Goal: Transaction & Acquisition: Purchase product/service

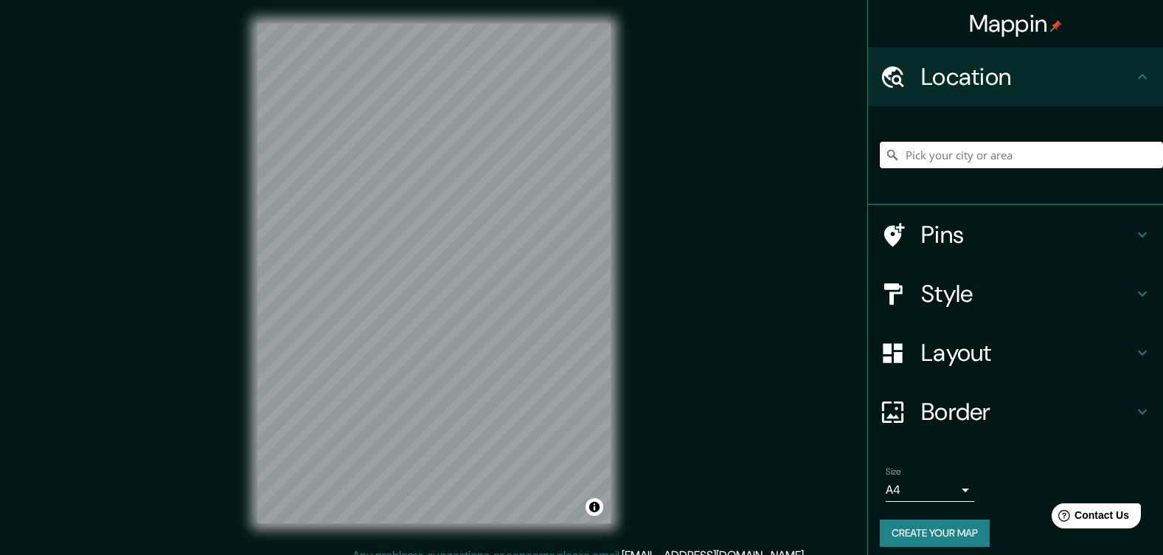
click at [949, 168] on input "Pick your city or area" at bounding box center [1021, 155] width 283 height 27
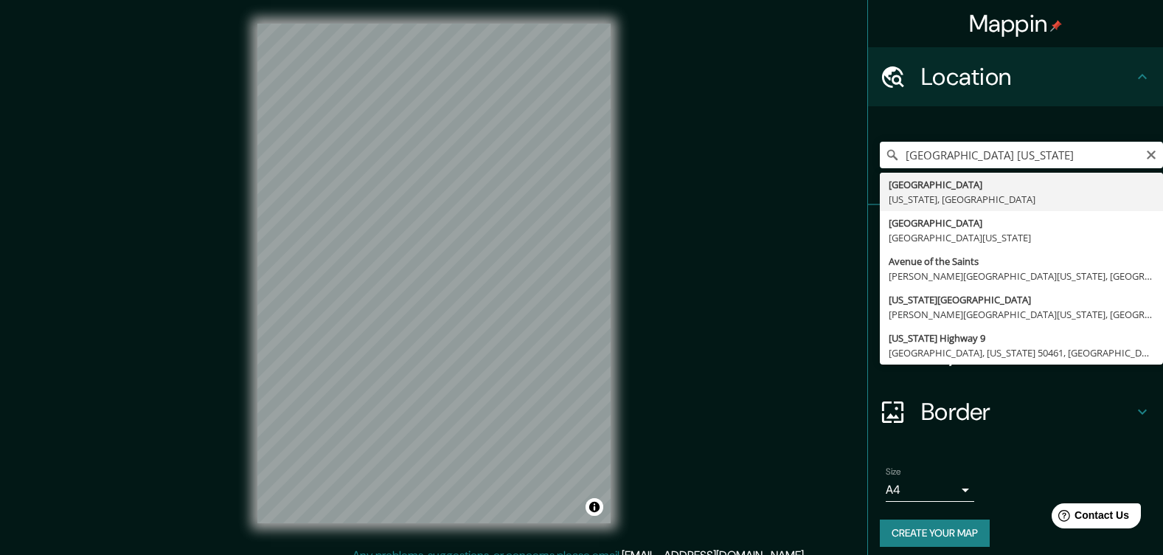
type input "[GEOGRAPHIC_DATA], [US_STATE], [GEOGRAPHIC_DATA]"
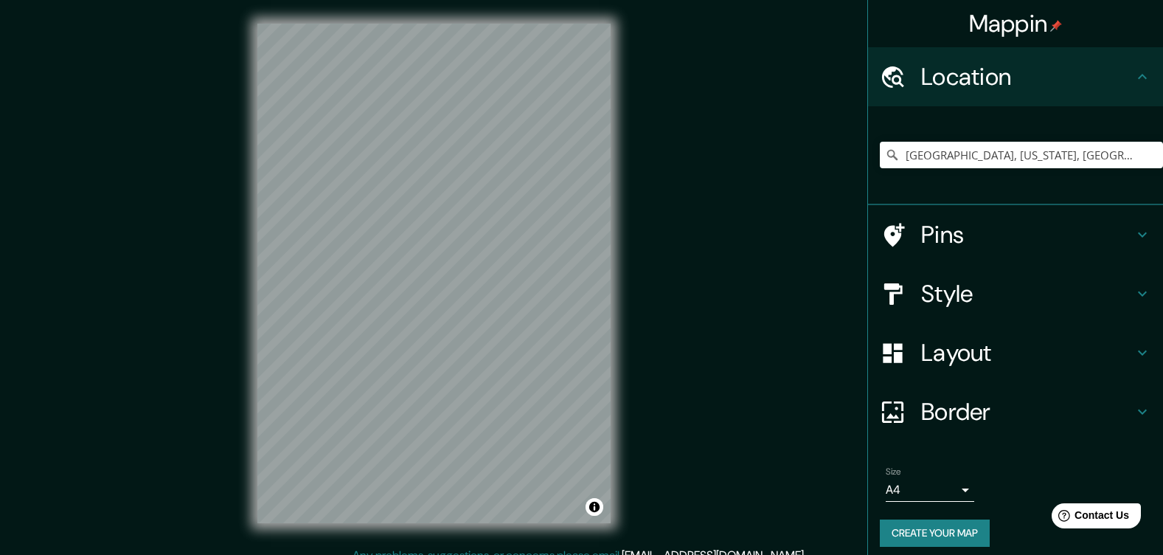
click at [936, 249] on h4 "Pins" at bounding box center [1027, 234] width 212 height 29
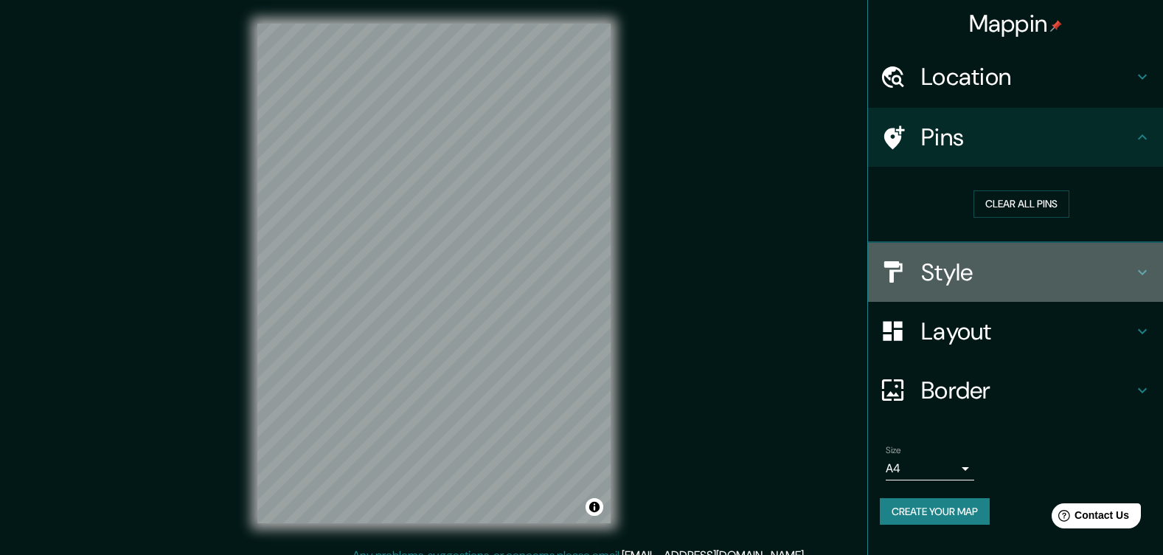
click at [953, 287] on h4 "Style" at bounding box center [1027, 271] width 212 height 29
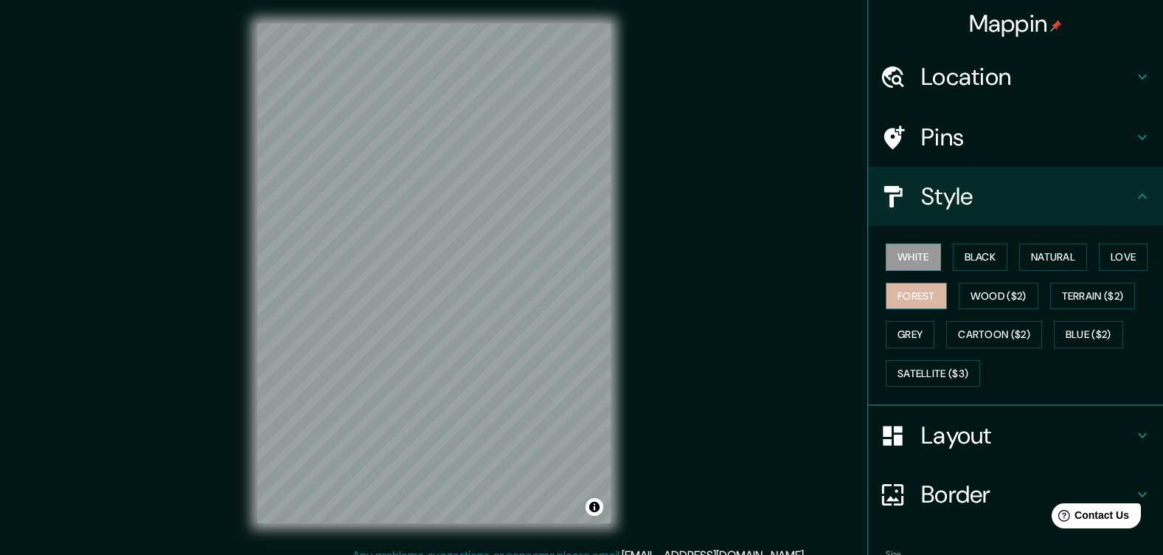
click at [947, 310] on button "Forest" at bounding box center [916, 295] width 61 height 27
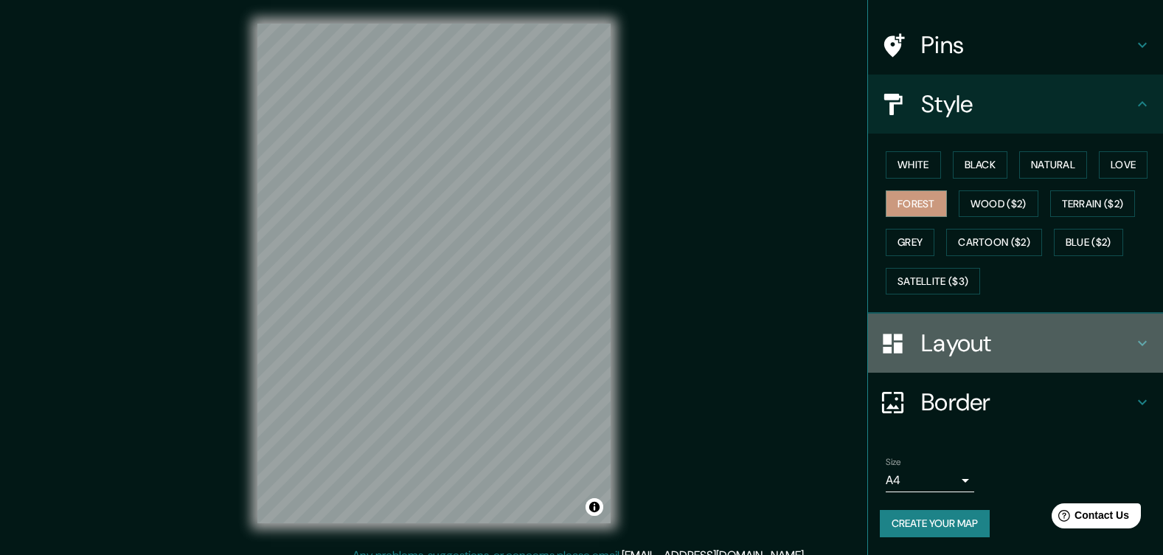
click at [995, 328] on h4 "Layout" at bounding box center [1027, 342] width 212 height 29
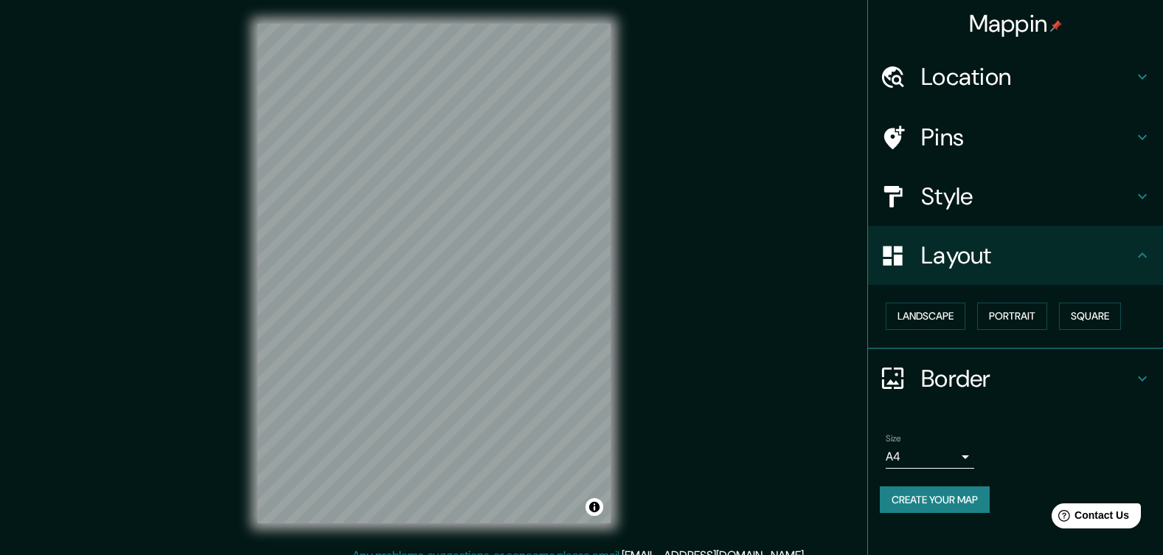
scroll to position [32, 0]
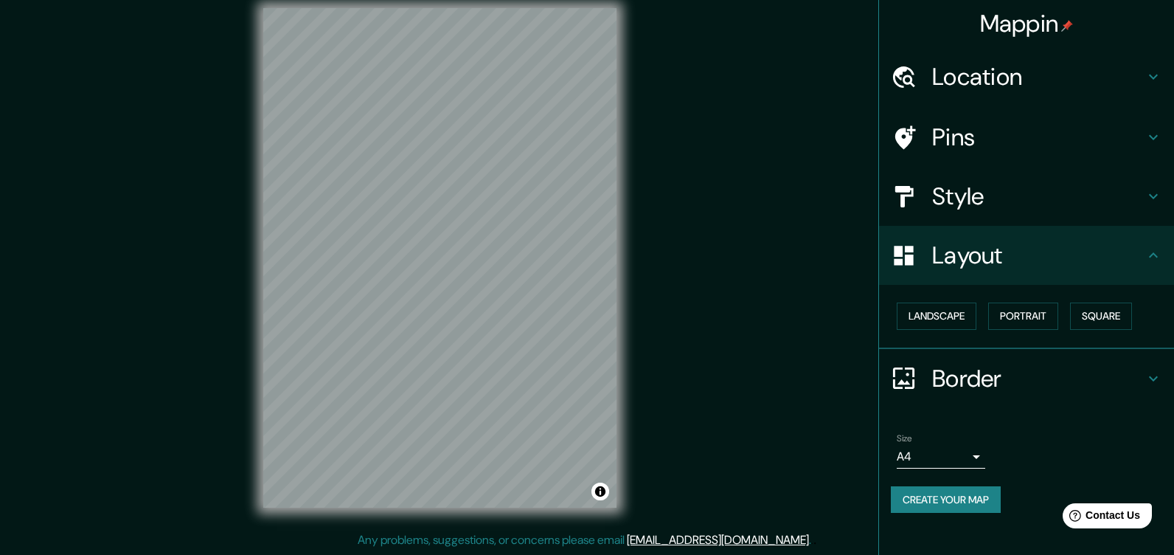
click at [962, 473] on body "Mappin Location [GEOGRAPHIC_DATA], [US_STATE], [GEOGRAPHIC_DATA] Pins Style Lay…" at bounding box center [587, 262] width 1174 height 555
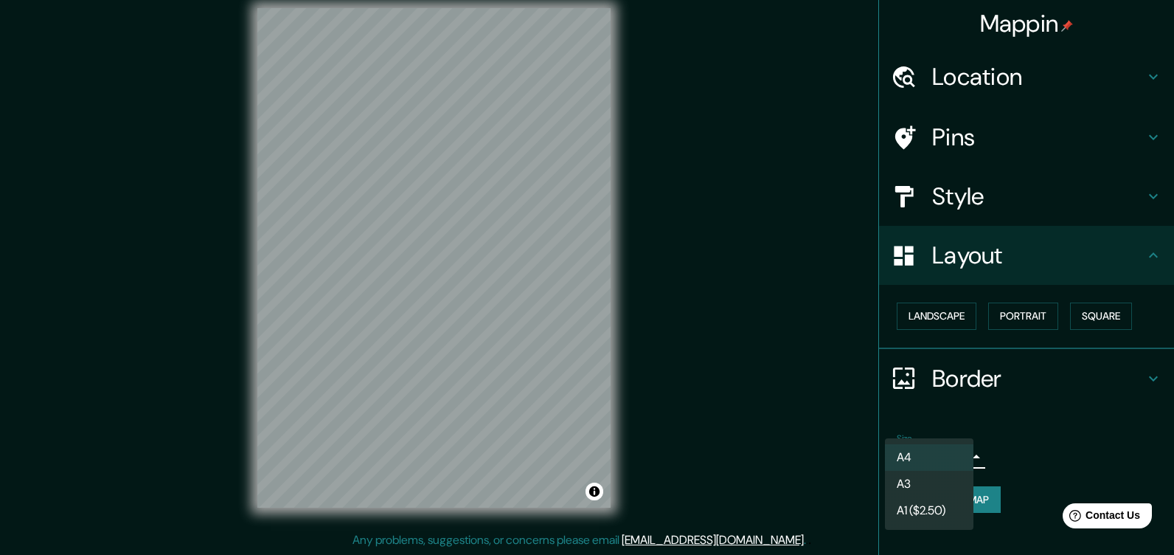
click at [927, 459] on li "A4" at bounding box center [929, 457] width 88 height 27
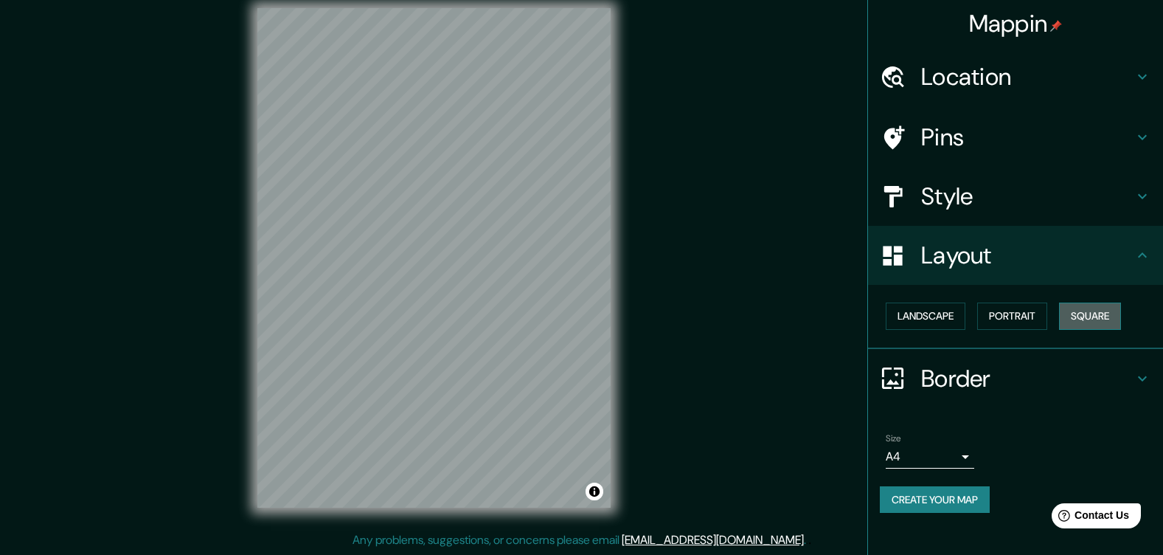
click at [1059, 323] on button "Square" at bounding box center [1090, 315] width 62 height 27
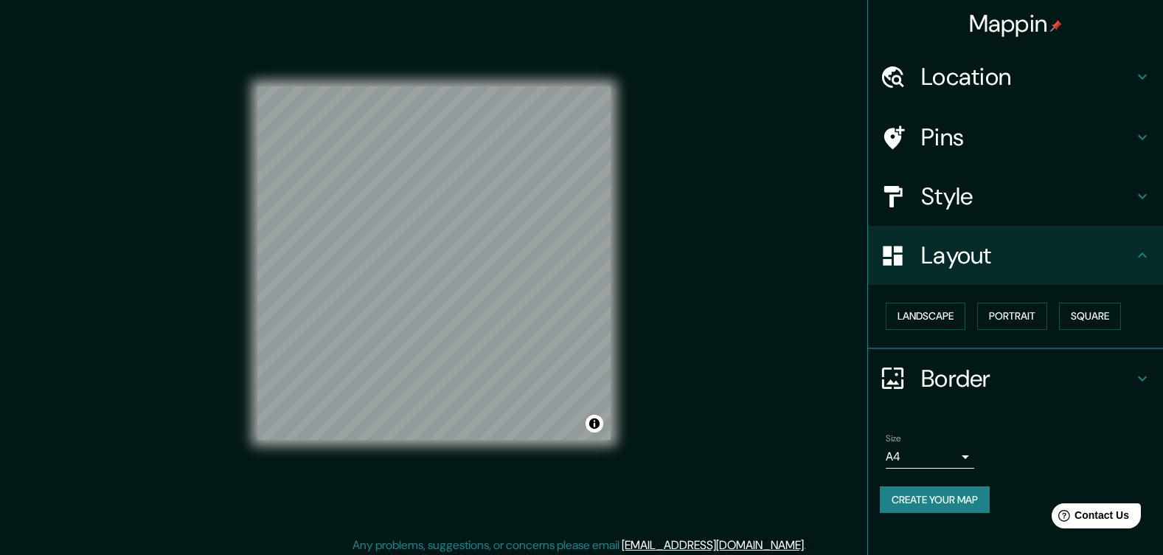
scroll to position [0, 0]
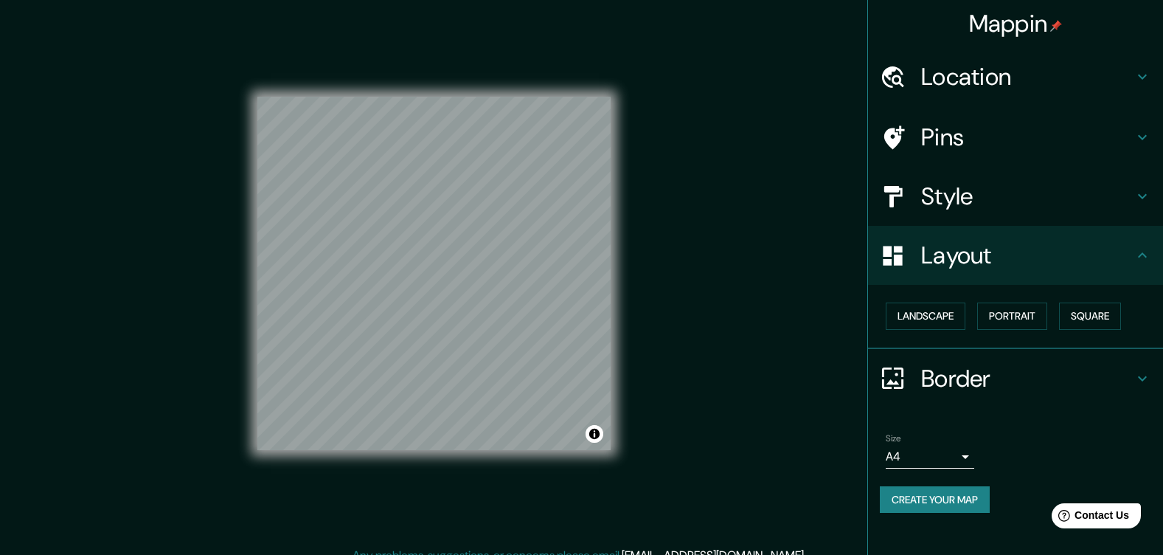
click at [1056, 24] on img at bounding box center [1056, 26] width 12 height 12
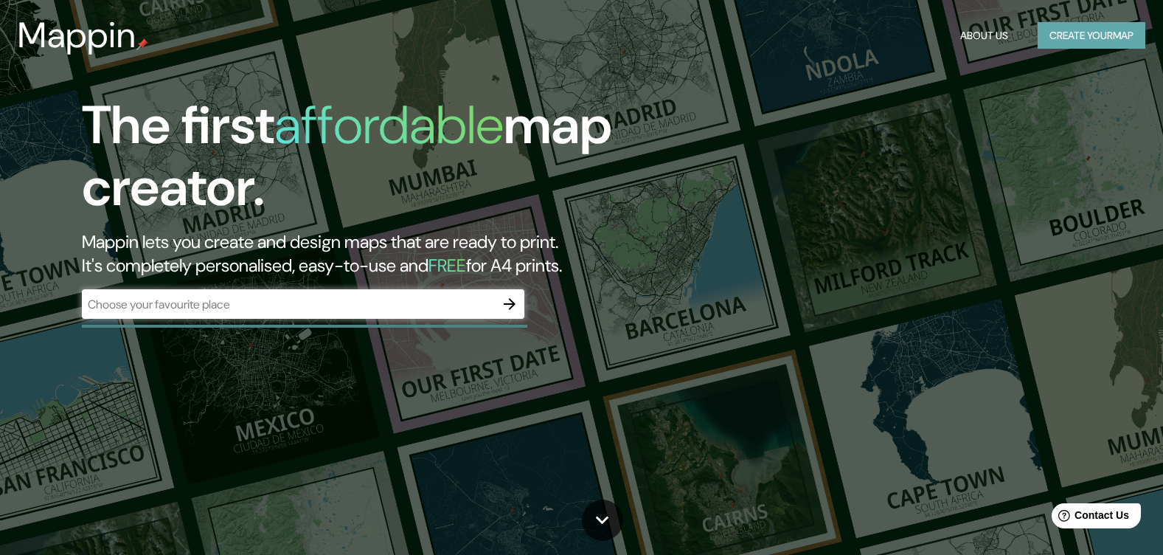
click at [1104, 42] on button "Create your map" at bounding box center [1091, 35] width 108 height 27
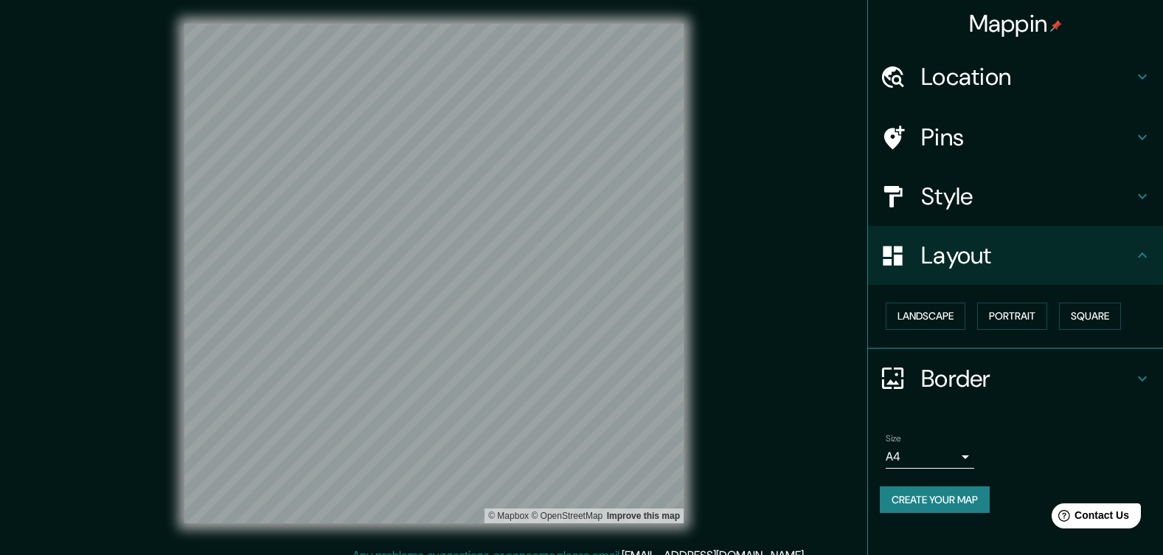
click at [1134, 146] on icon at bounding box center [1142, 137] width 18 height 18
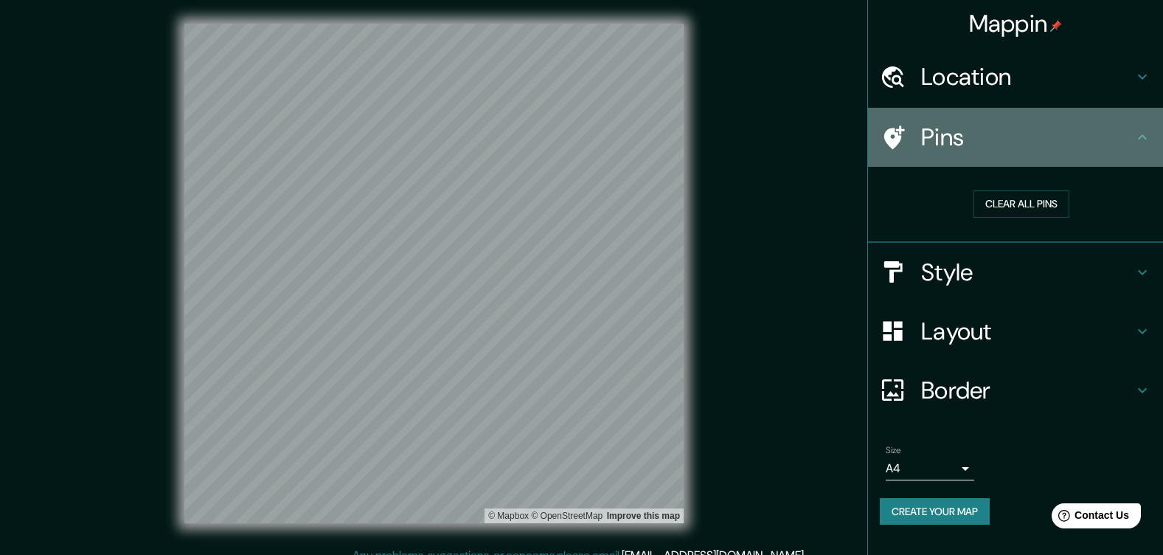
click at [925, 150] on h4 "Pins" at bounding box center [1027, 136] width 212 height 29
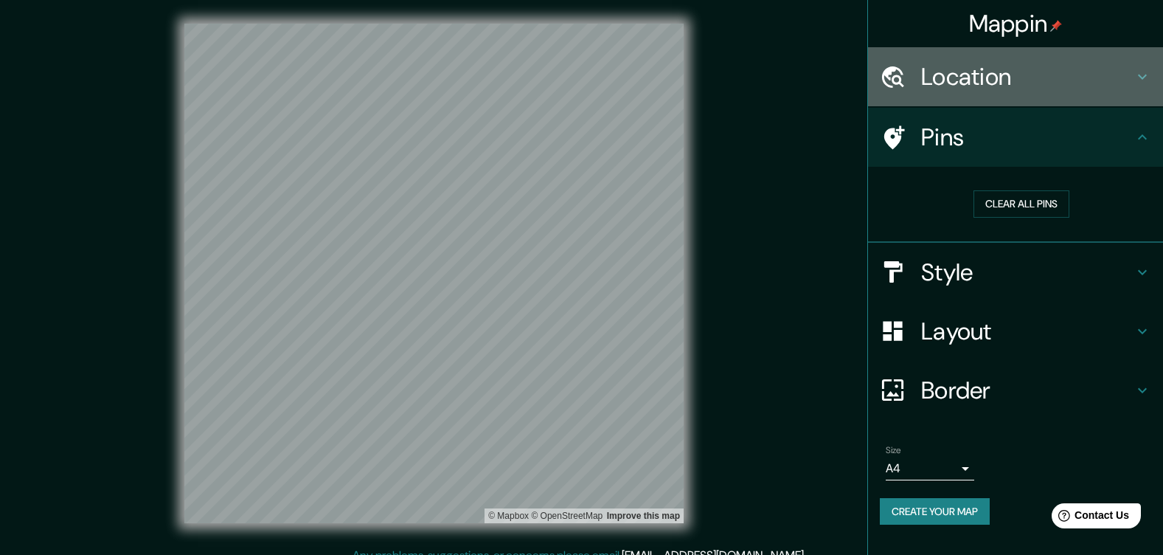
click at [940, 83] on h4 "Location" at bounding box center [1027, 76] width 212 height 29
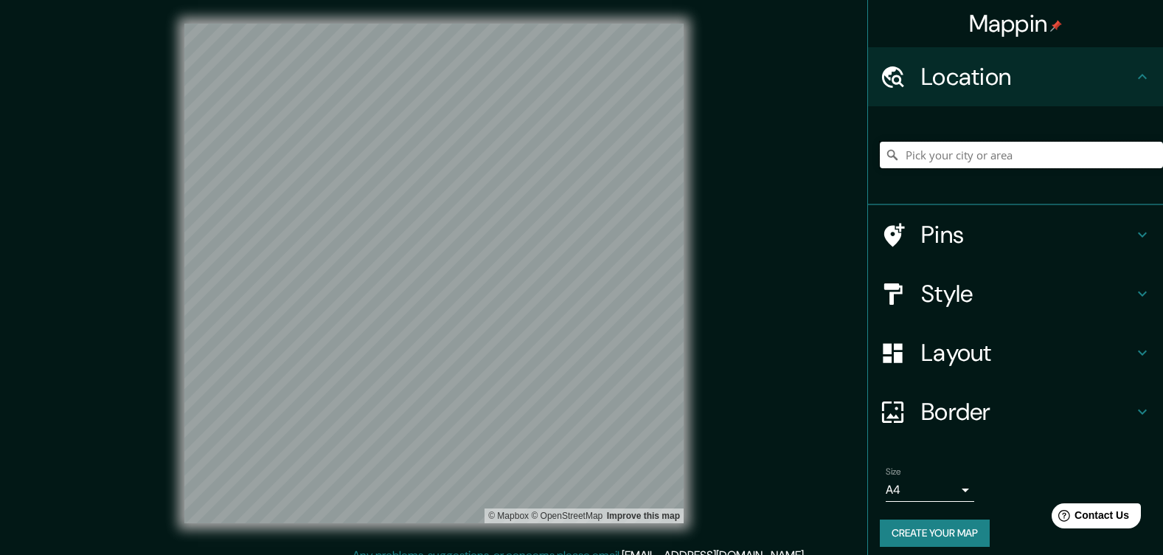
click at [929, 168] on input "Pick your city or area" at bounding box center [1021, 155] width 283 height 27
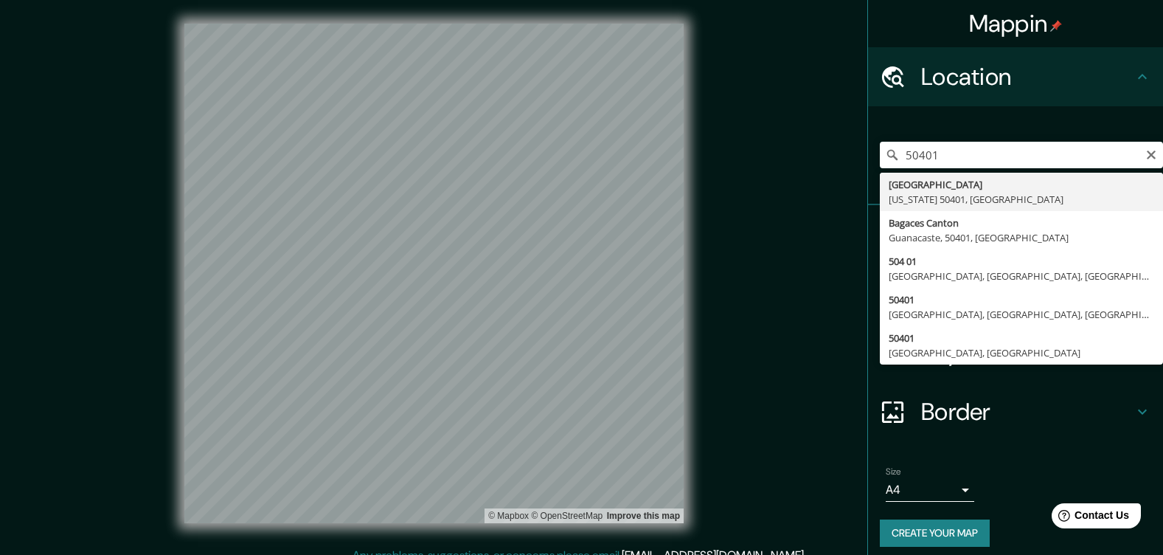
type input "[GEOGRAPHIC_DATA][US_STATE]"
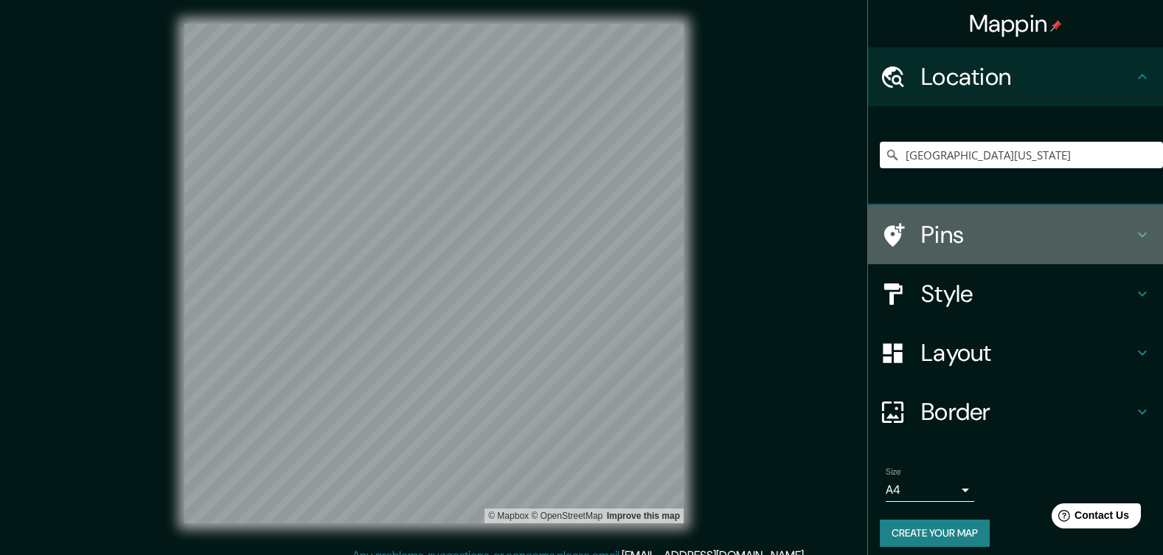
click at [1133, 243] on icon at bounding box center [1142, 235] width 18 height 18
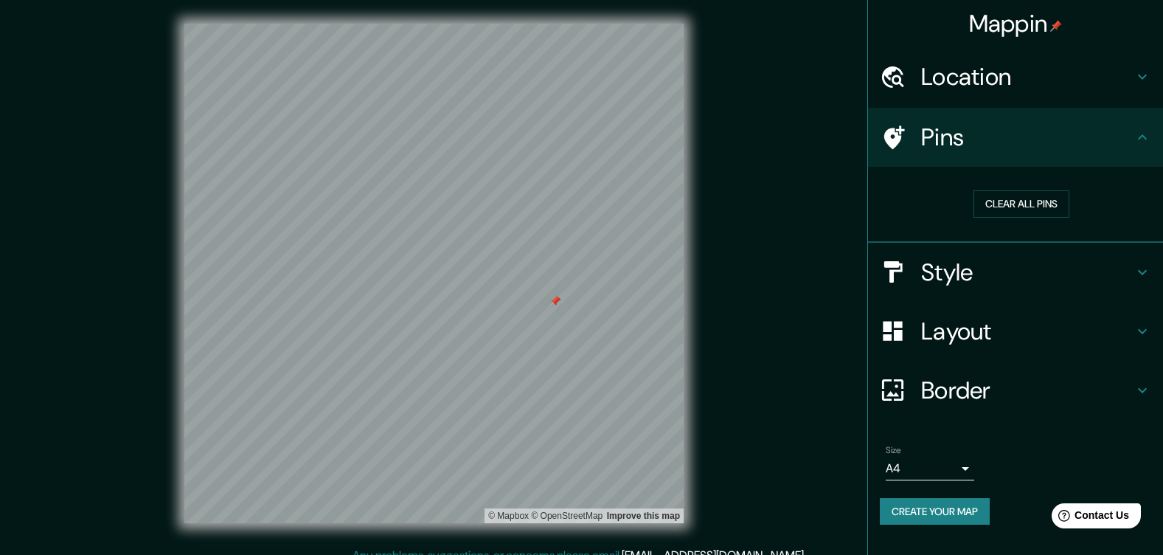
drag, startPoint x: 583, startPoint y: 302, endPoint x: 557, endPoint y: 303, distance: 26.6
click at [557, 303] on div at bounding box center [555, 301] width 12 height 12
click at [557, 305] on div at bounding box center [555, 301] width 12 height 12
click at [1133, 78] on icon at bounding box center [1142, 77] width 18 height 18
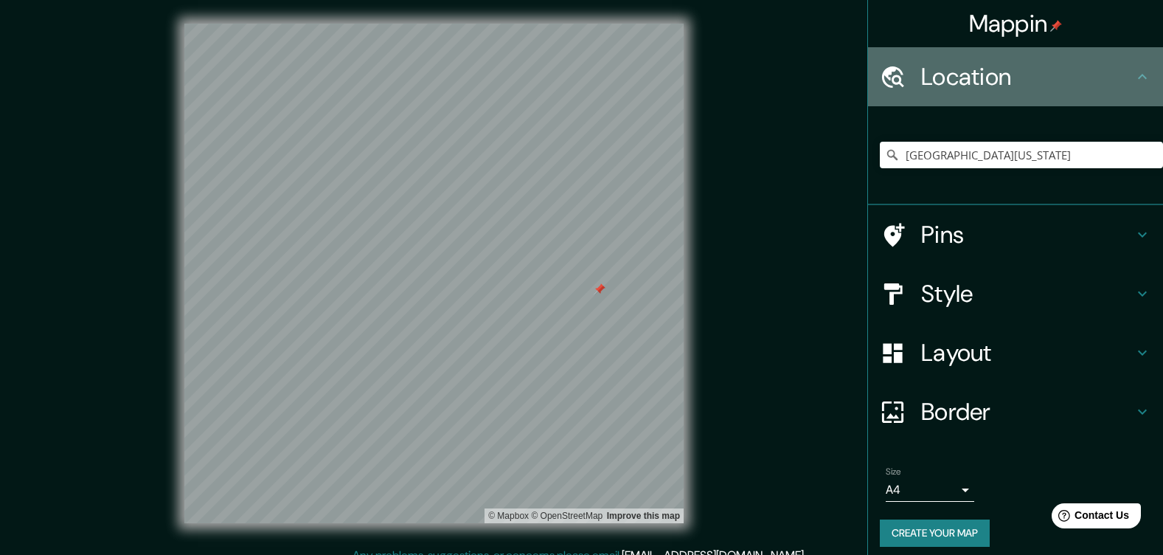
click at [1133, 78] on icon at bounding box center [1142, 77] width 18 height 18
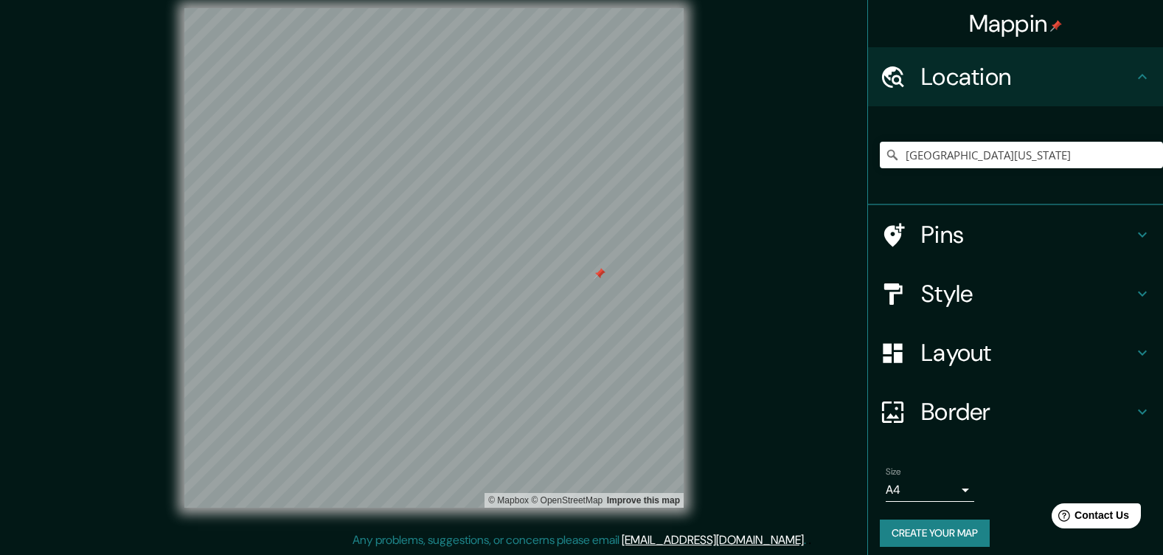
scroll to position [32, 0]
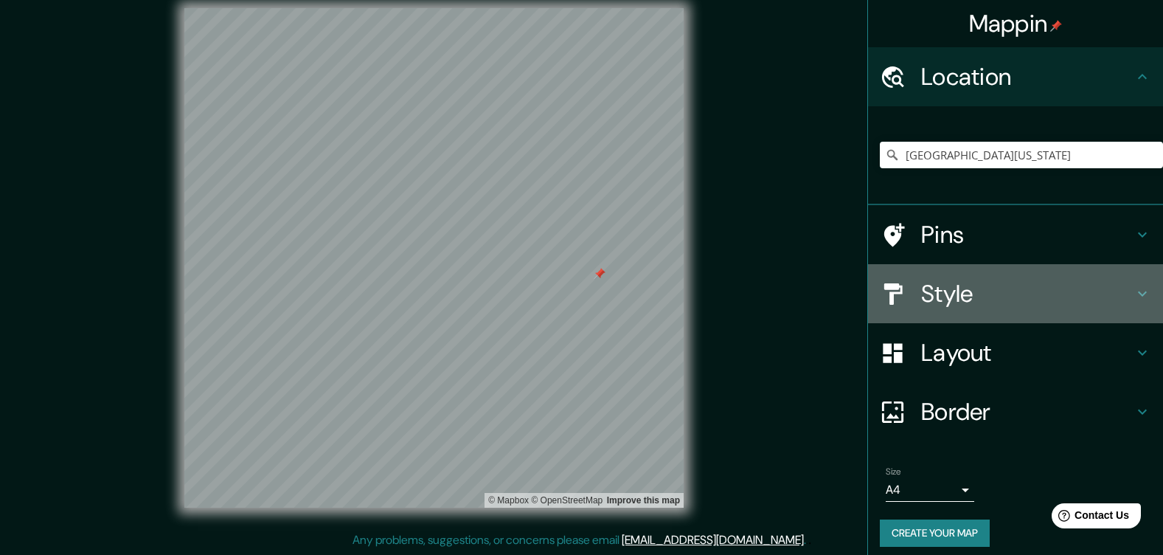
click at [1133, 302] on icon at bounding box center [1142, 294] width 18 height 18
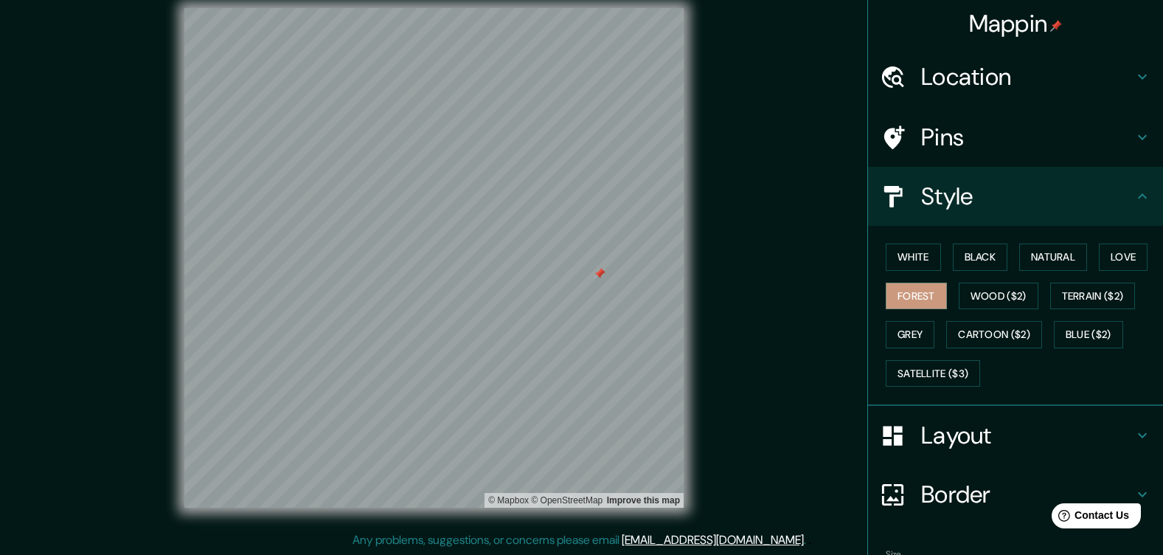
click at [1130, 336] on div "White Black Natural Love Forest Wood ($2) Terrain ($2) Grey Cartoon ($2) Blue (…" at bounding box center [1021, 314] width 283 height 155
click at [1099, 271] on button "Love" at bounding box center [1123, 256] width 49 height 27
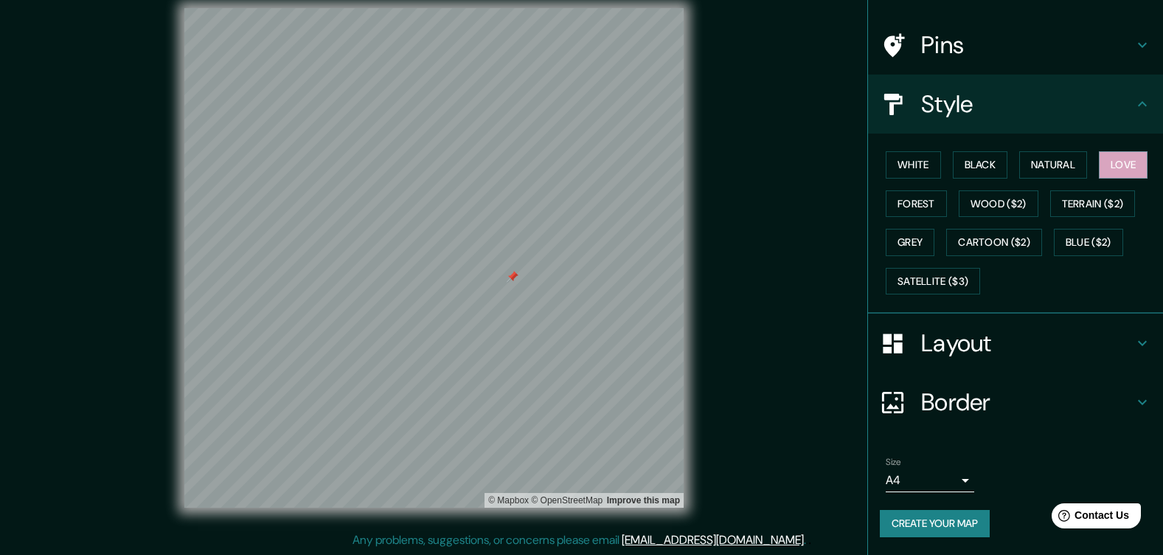
scroll to position [228, 0]
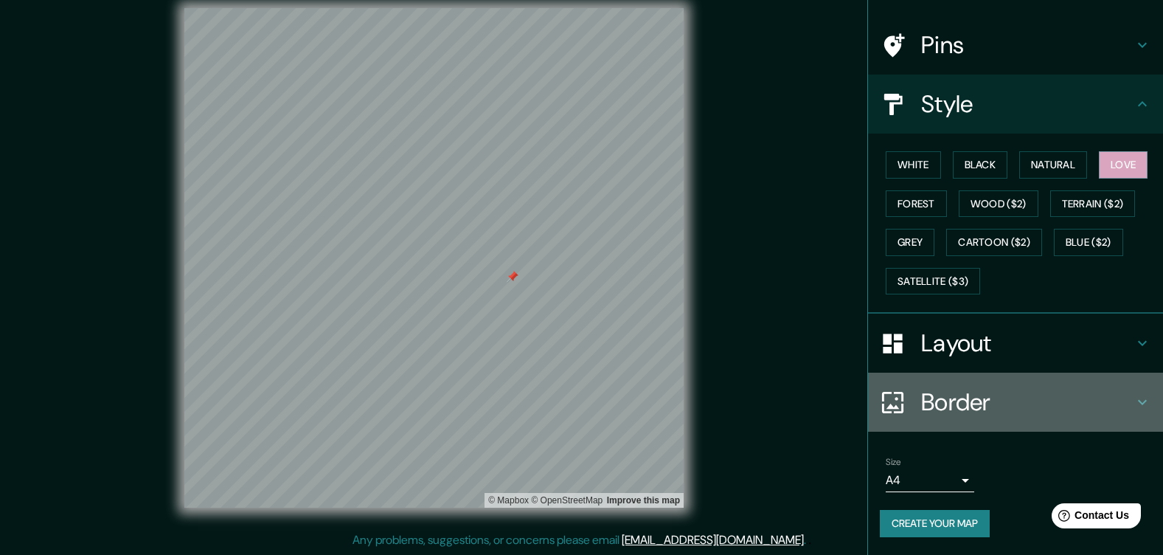
click at [1133, 393] on icon at bounding box center [1142, 402] width 18 height 18
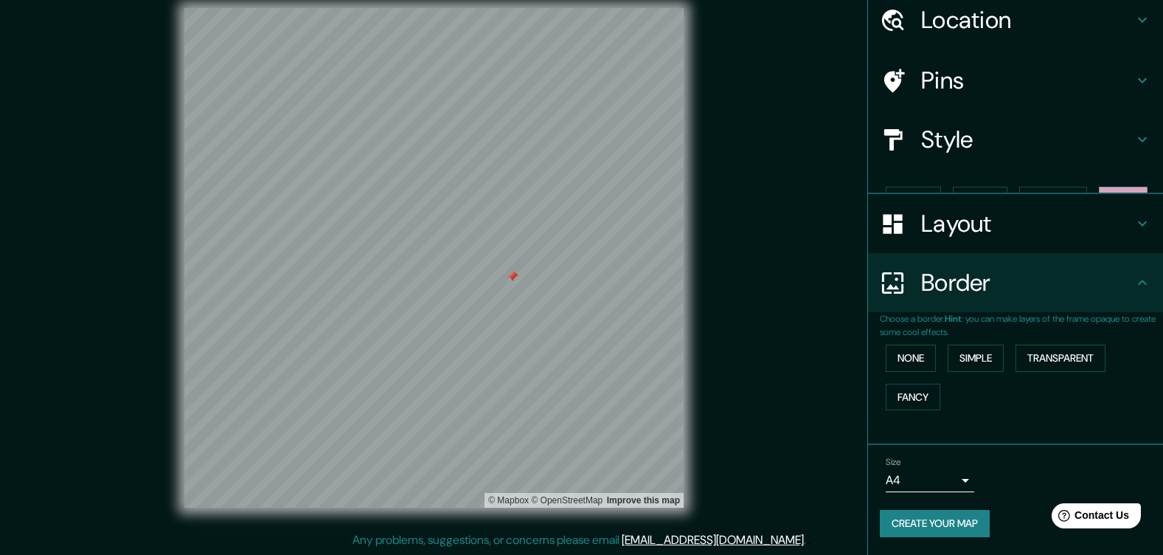
scroll to position [107, 0]
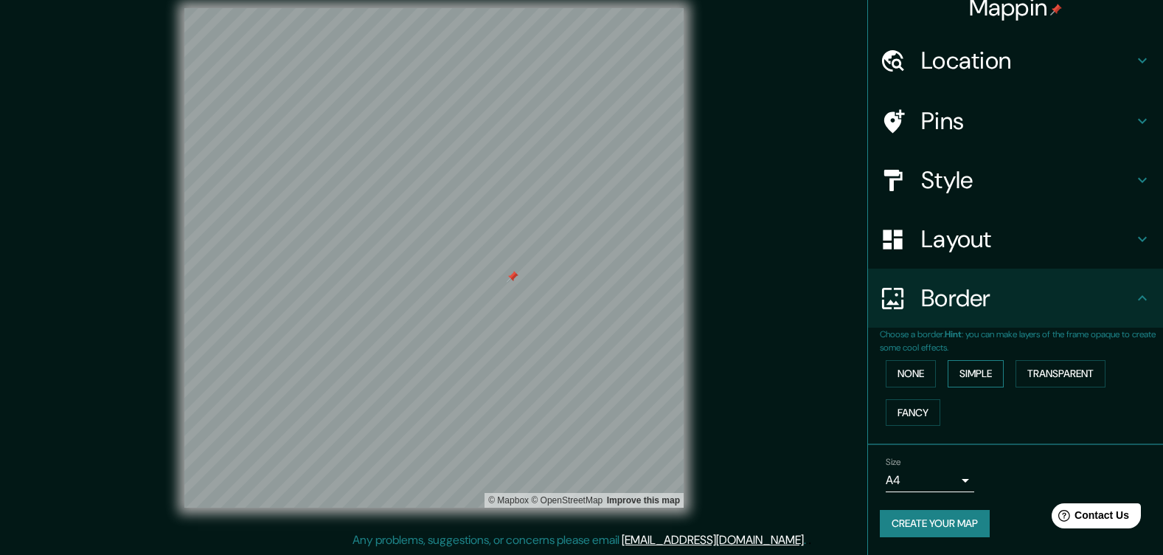
click at [981, 362] on button "Simple" at bounding box center [976, 373] width 56 height 27
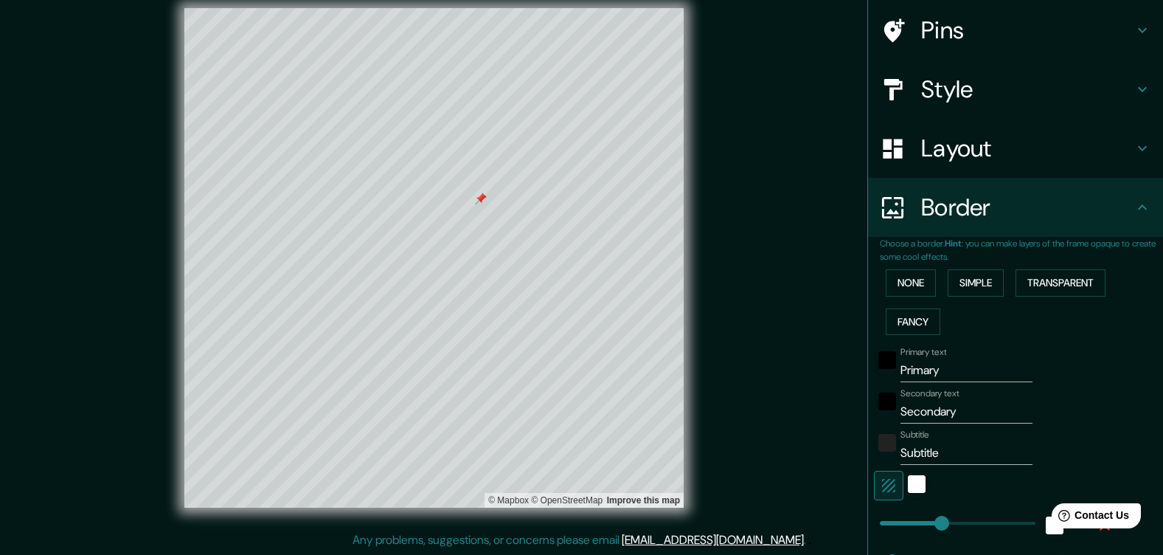
scroll to position [254, 0]
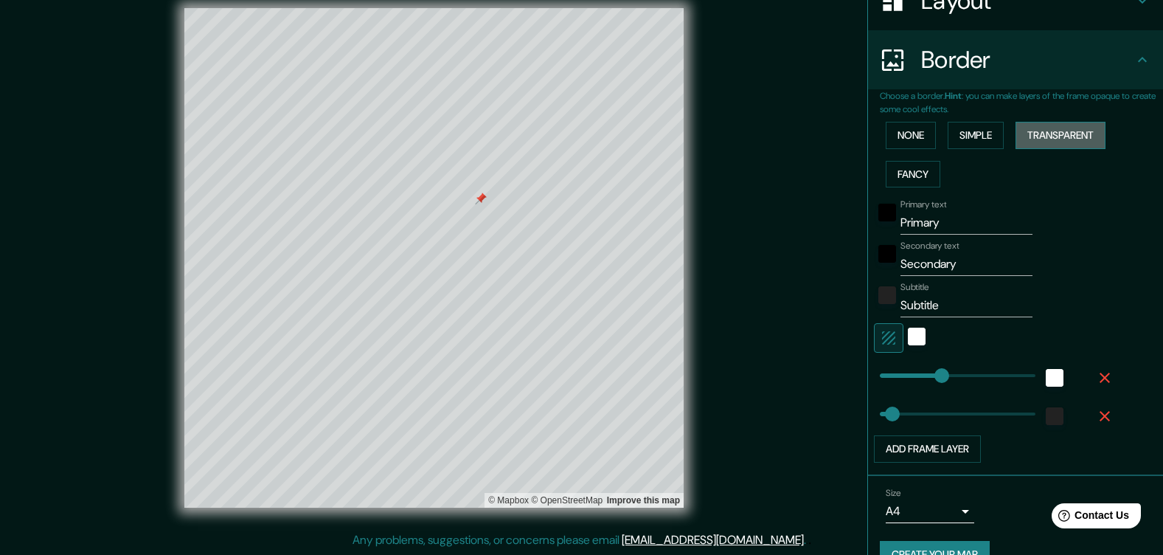
click at [1060, 149] on button "Transparent" at bounding box center [1060, 135] width 90 height 27
click at [921, 188] on button "Fancy" at bounding box center [913, 174] width 55 height 27
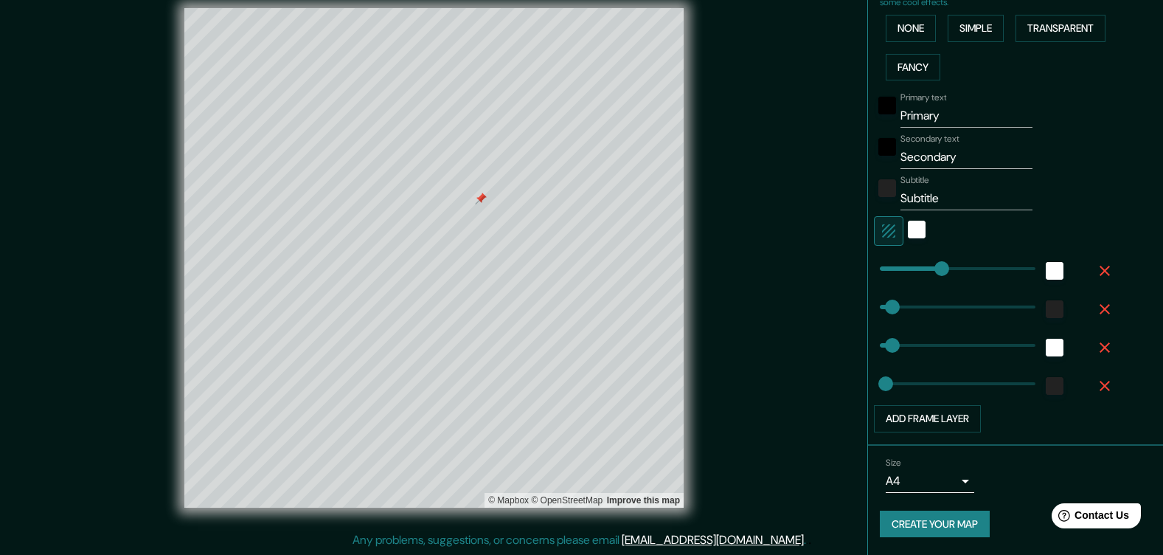
scroll to position [479, 0]
type input "271"
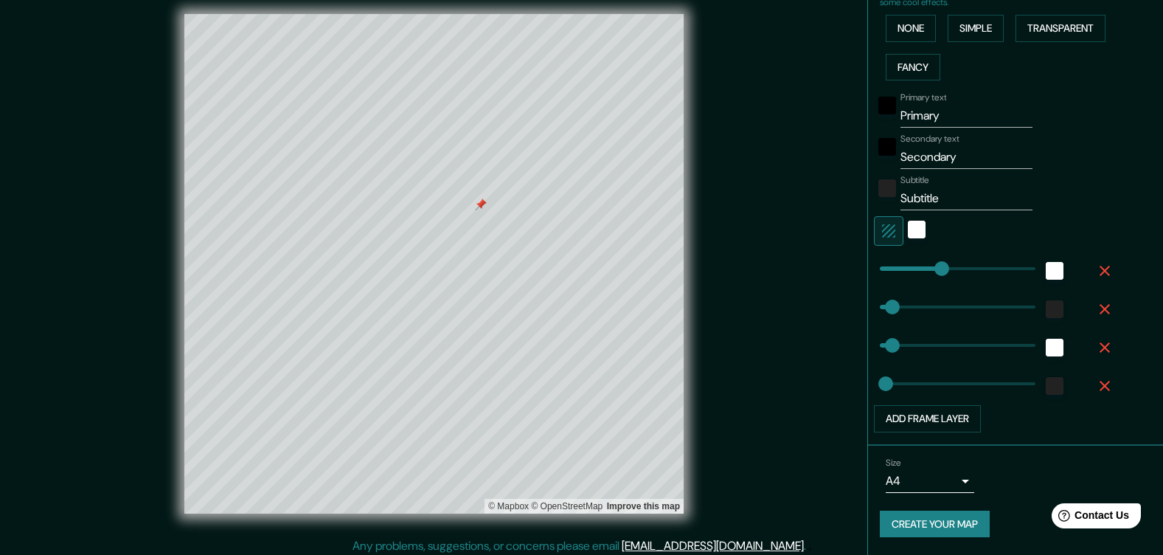
scroll to position [0, 0]
